Goal: Transaction & Acquisition: Book appointment/travel/reservation

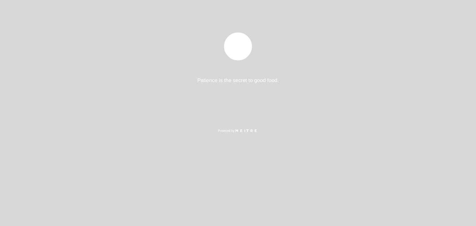
select select "es"
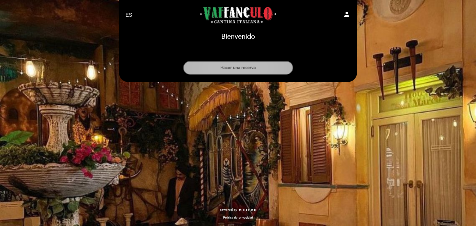
click at [276, 71] on button "Hacer una reserva" at bounding box center [238, 68] width 110 height 14
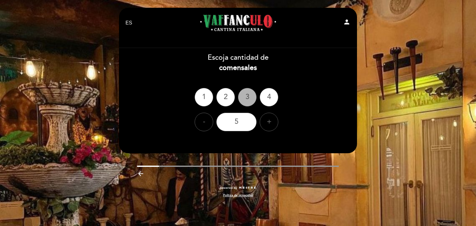
click at [250, 98] on div "3" at bounding box center [247, 97] width 19 height 19
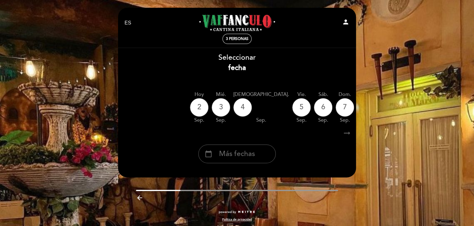
click at [348, 133] on icon "arrow_right_alt" at bounding box center [346, 133] width 9 height 13
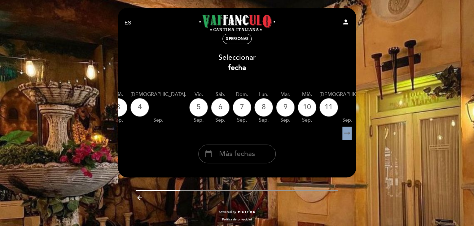
click at [348, 133] on icon "arrow_right_alt" at bounding box center [346, 133] width 9 height 13
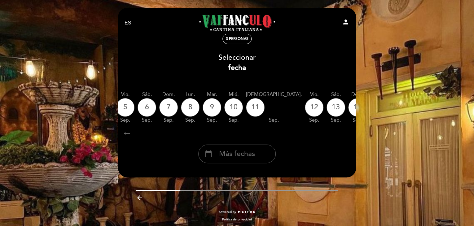
click at [348, 133] on icon "arrow_right_alt" at bounding box center [346, 133] width 9 height 13
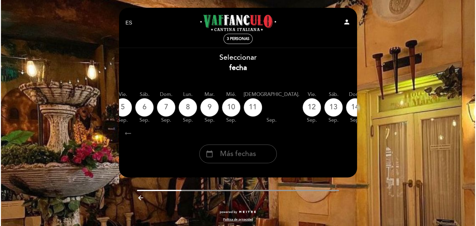
scroll to position [0, 181]
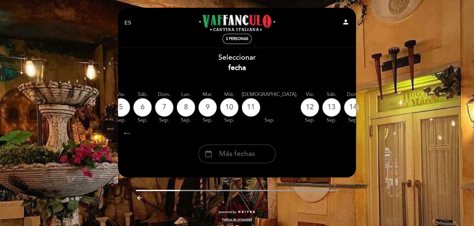
click at [348, 133] on icon "arrow_right_alt" at bounding box center [346, 133] width 9 height 13
click at [409, 106] on div "calendar_today" at bounding box center [418, 107] width 19 height 19
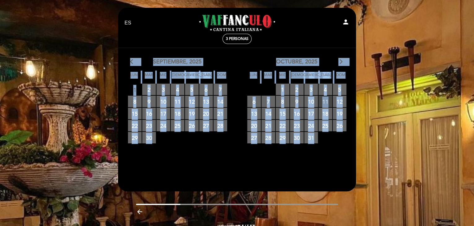
click at [326, 101] on span "11 RESERVAS DISPONIBLES" at bounding box center [325, 101] width 14 height 11
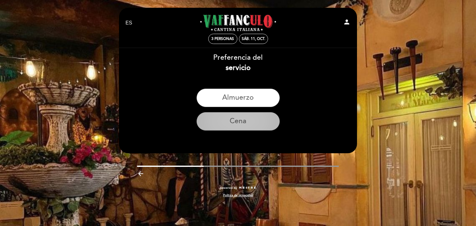
click at [239, 117] on button "Cena" at bounding box center [237, 121] width 83 height 19
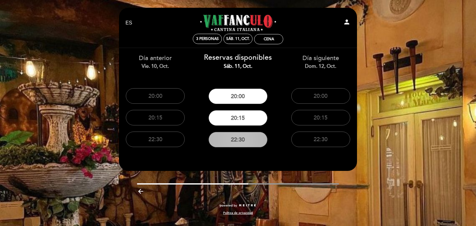
click at [247, 138] on button "22:30" at bounding box center [237, 139] width 59 height 15
